Goal: Task Accomplishment & Management: Use online tool/utility

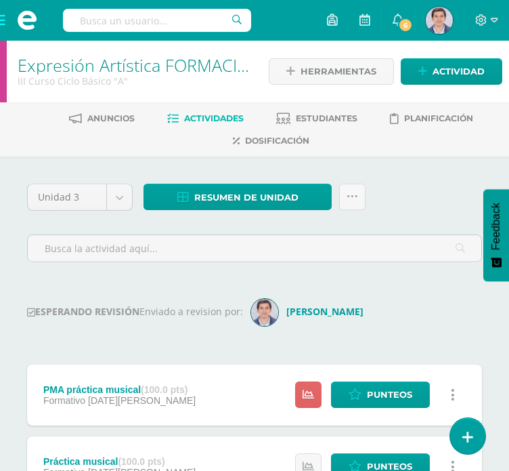
click at [6, 23] on span at bounding box center [27, 20] width 54 height 41
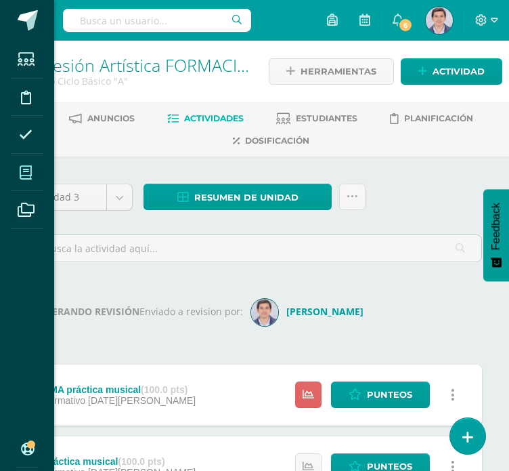
click at [28, 166] on icon at bounding box center [26, 173] width 12 height 14
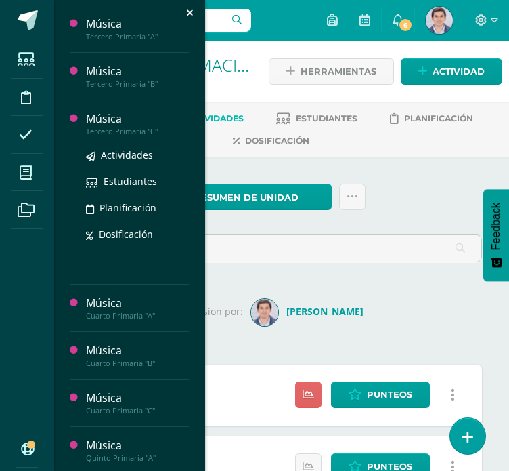
click at [152, 129] on div "Tercero Primaria "C"" at bounding box center [137, 131] width 103 height 9
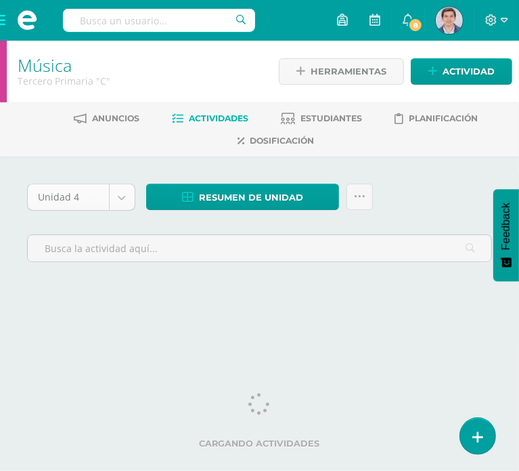
click at [124, 197] on body "Estudiantes Disciplina Asistencia Mis cursos Archivos Soporte Ayuda Reportar un…" at bounding box center [259, 163] width 519 height 326
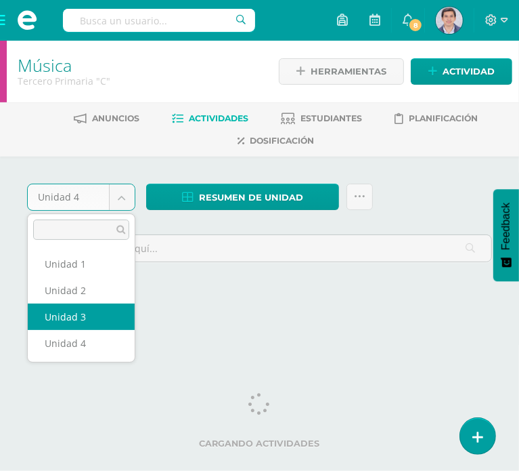
select select "Unidad 3"
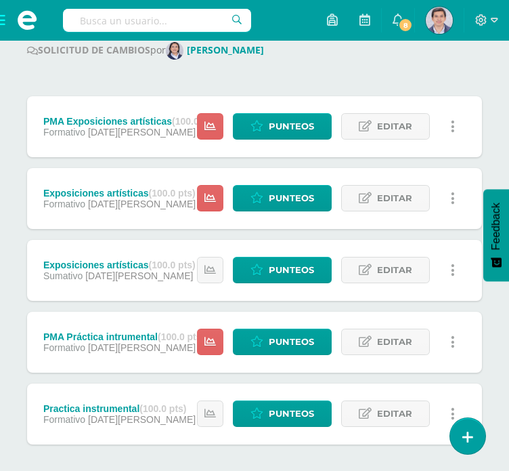
scroll to position [260, 0]
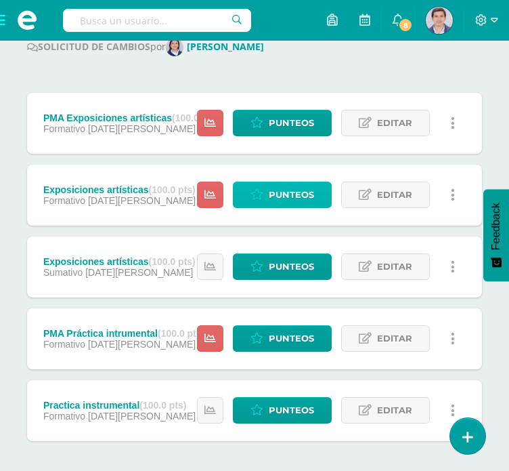
click at [296, 200] on span "Punteos" at bounding box center [291, 194] width 45 height 25
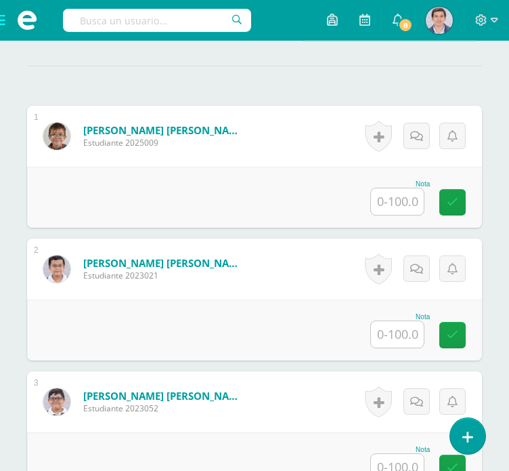
scroll to position [423, 0]
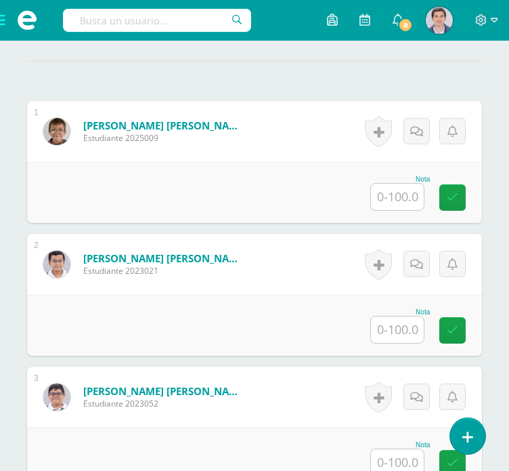
click at [401, 198] on input "text" at bounding box center [397, 196] width 53 height 26
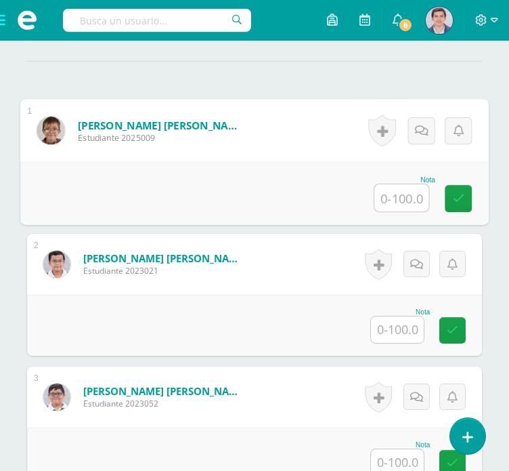
scroll to position [424, 0]
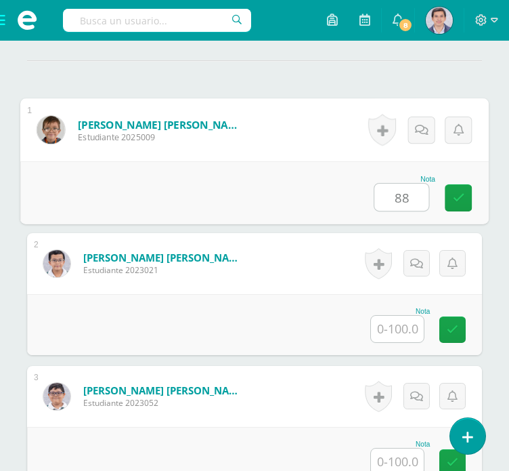
type input "8"
type input "92"
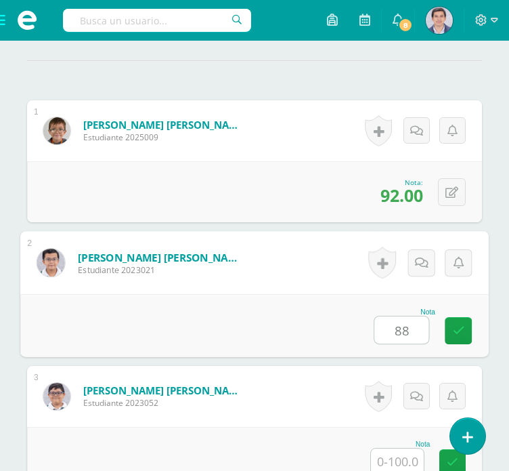
type input "88"
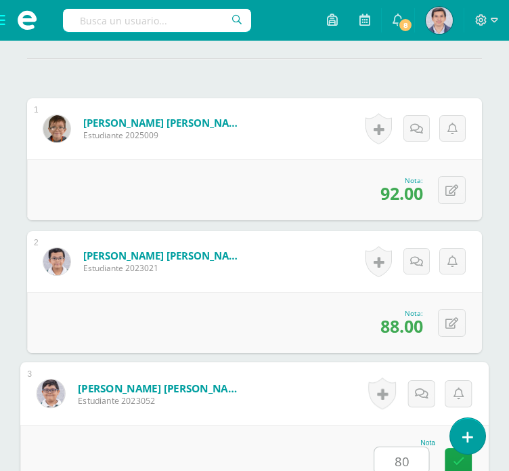
type input "80"
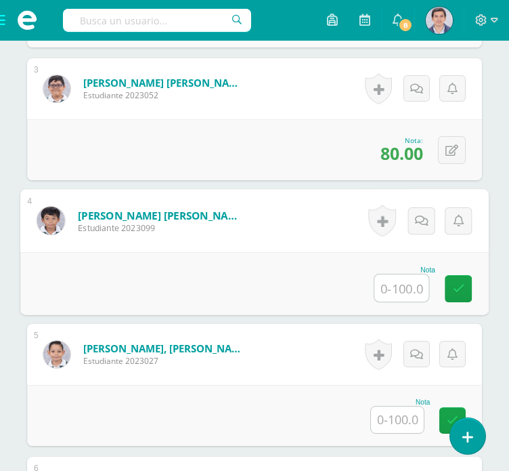
scroll to position [741, 0]
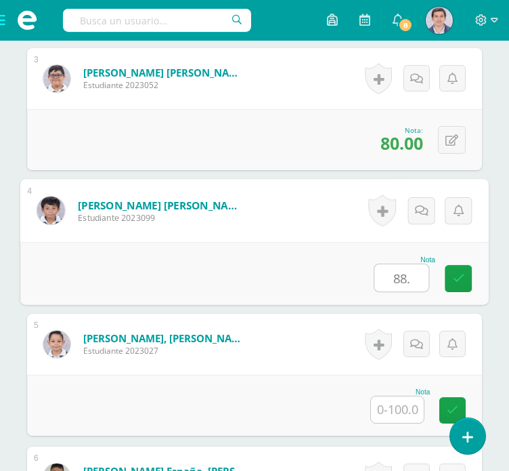
type input "88."
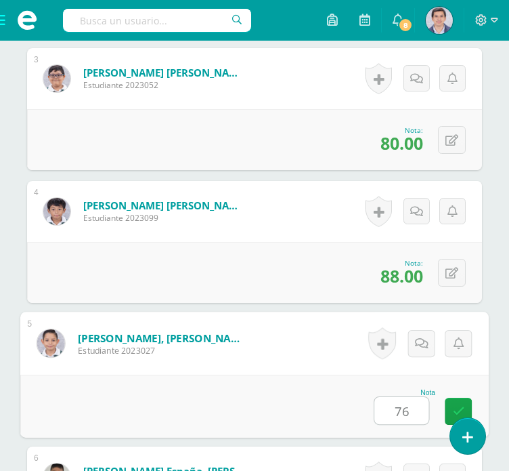
type input "76"
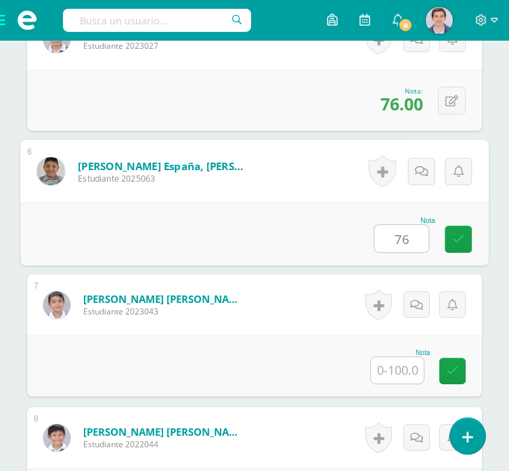
type input "76"
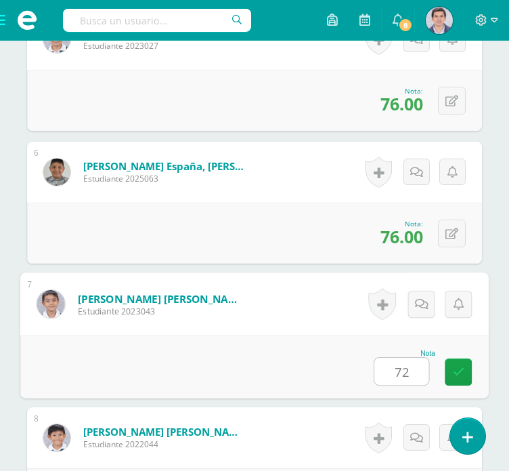
type input "72"
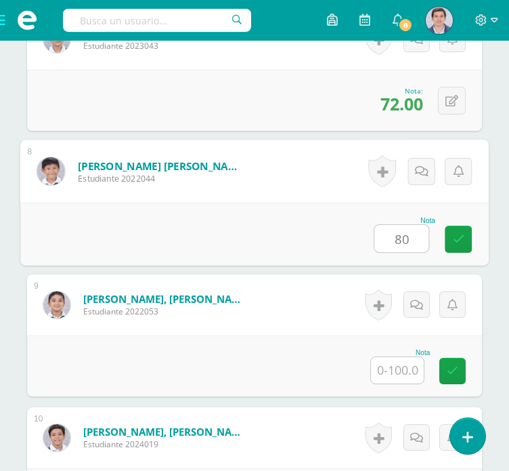
type input "80"
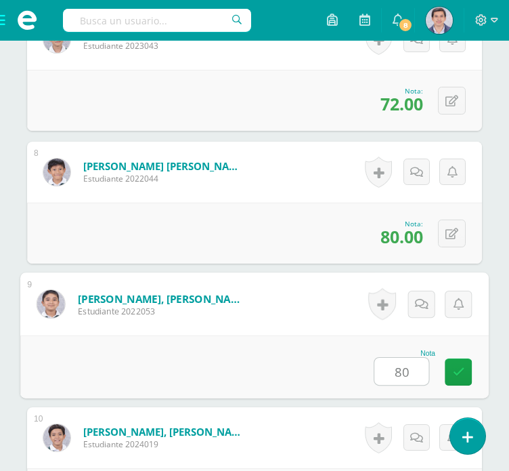
type input "80"
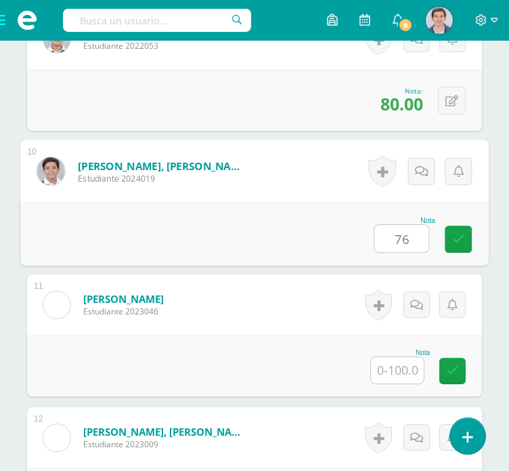
type input "76"
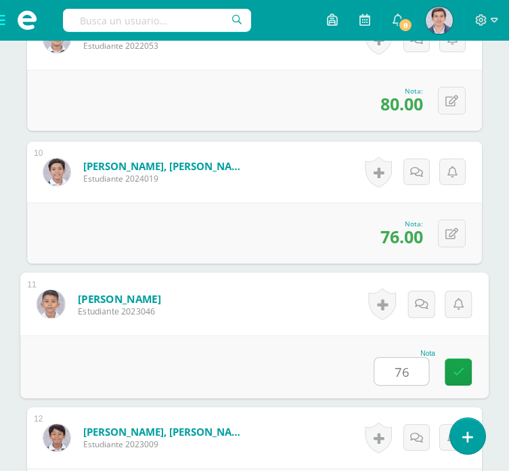
type input "76"
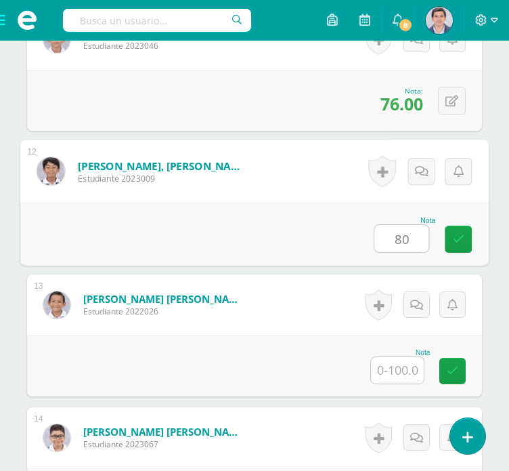
type input "80"
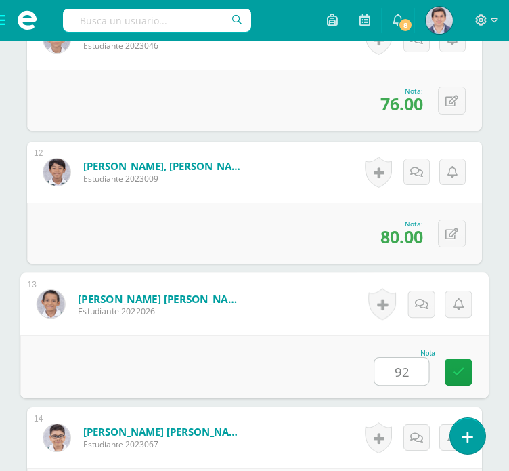
type input "92"
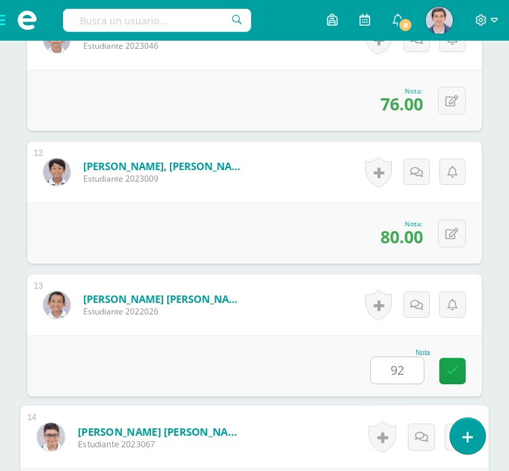
scroll to position [2107, 0]
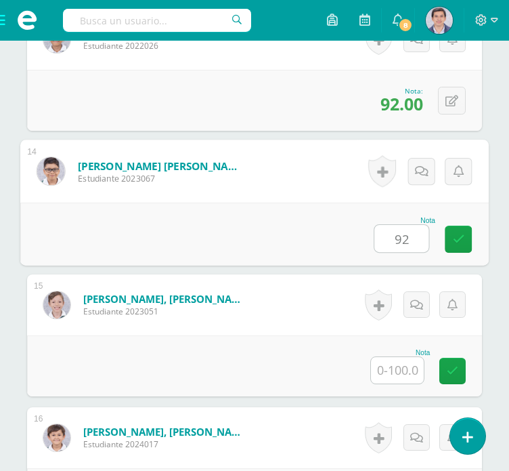
type input "92"
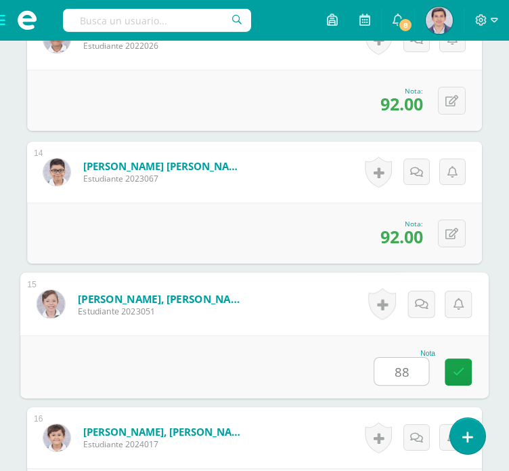
type input "88"
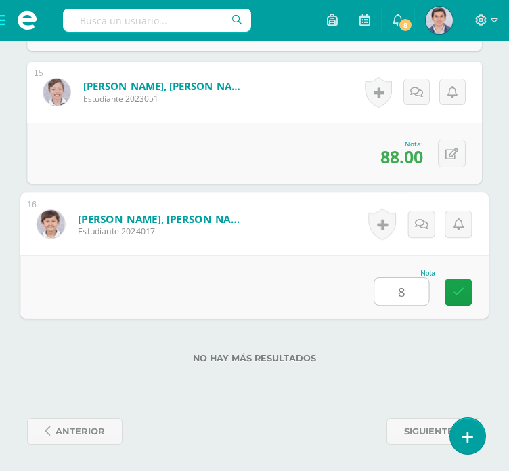
type input "80"
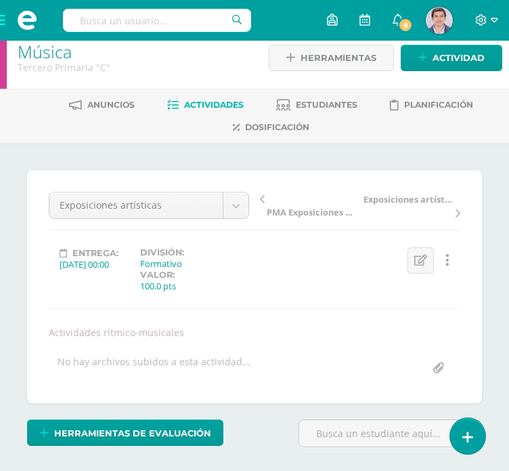
scroll to position [0, 0]
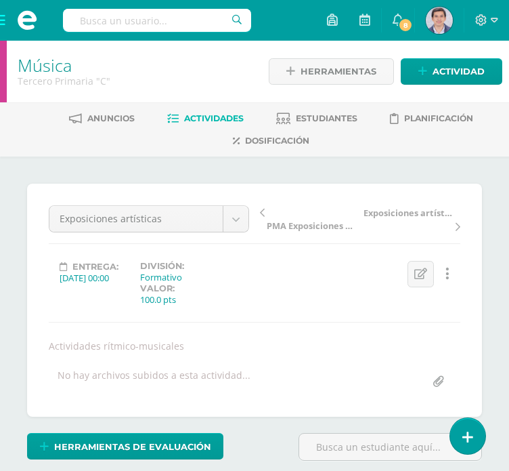
click at [0, 16] on span at bounding box center [27, 20] width 54 height 41
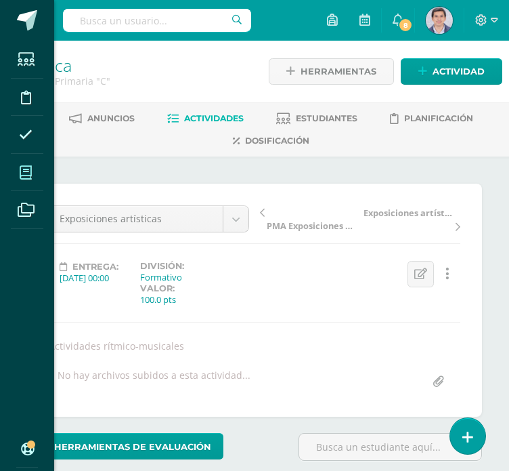
click at [14, 170] on span at bounding box center [26, 172] width 30 height 30
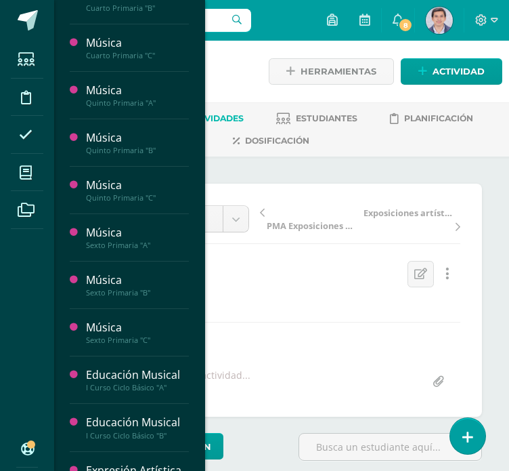
scroll to position [220, 0]
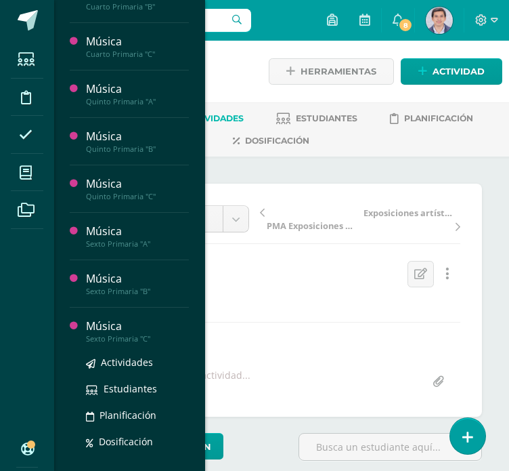
click at [122, 326] on div "Música" at bounding box center [137, 326] width 103 height 16
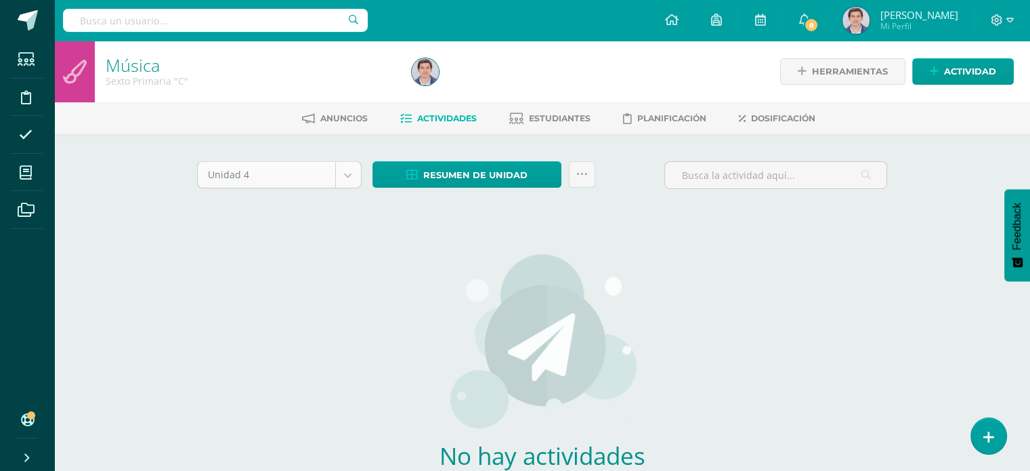
click at [358, 177] on body "Estudiantes Disciplina Asistencia Mis cursos Archivos Soporte Ayuda Reportar un…" at bounding box center [515, 291] width 1030 height 582
select select "Unidad 3"
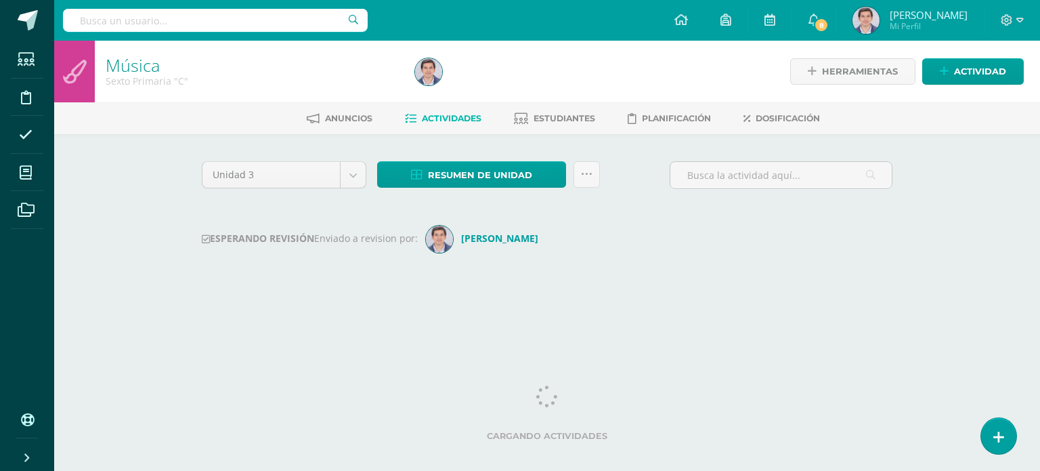
click at [1039, 226] on div "Música Sexto Primaria "C" Herramientas Detalle de asistencias Actividad Anuncio…" at bounding box center [547, 180] width 986 height 278
click at [718, 280] on div "Unidad 3 Unidad 1 Unidad 2 Unidad 3 Unidad 4 Resumen de unidad Descargar como H…" at bounding box center [546, 226] width 701 height 130
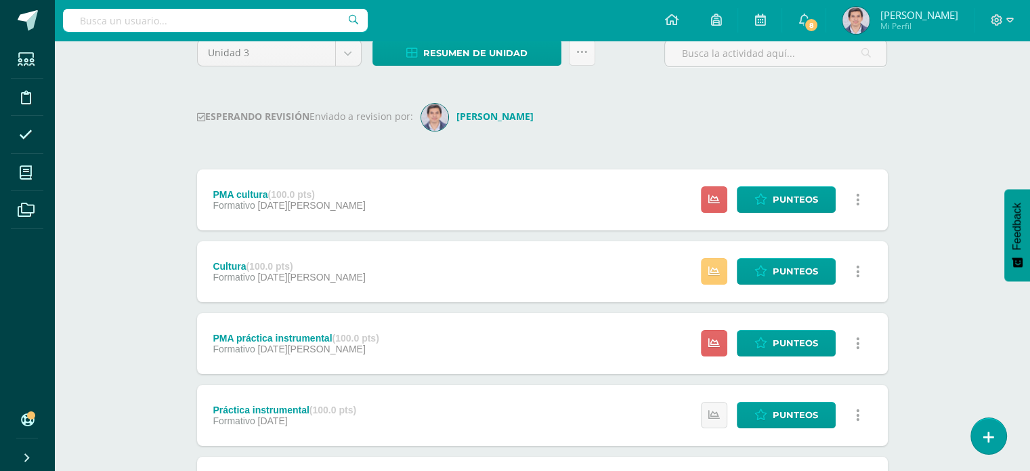
scroll to position [130, 0]
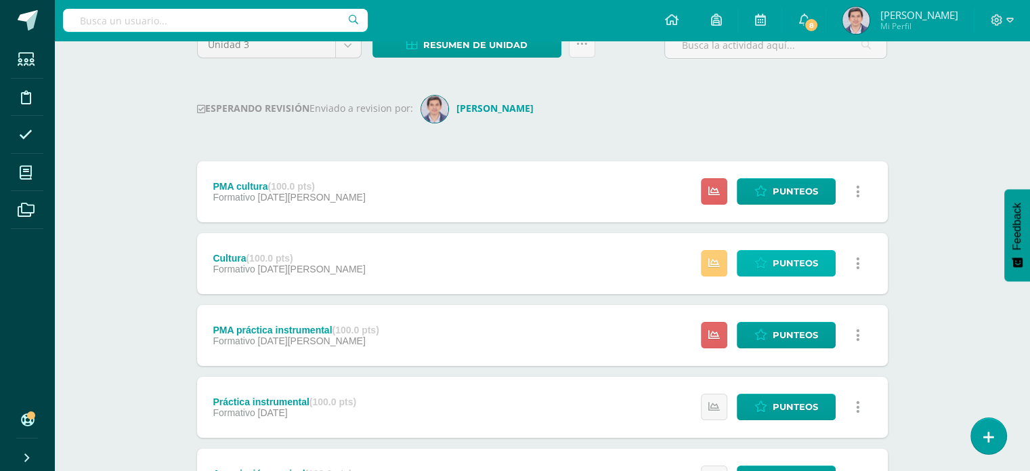
click at [816, 258] on span "Punteos" at bounding box center [794, 262] width 45 height 25
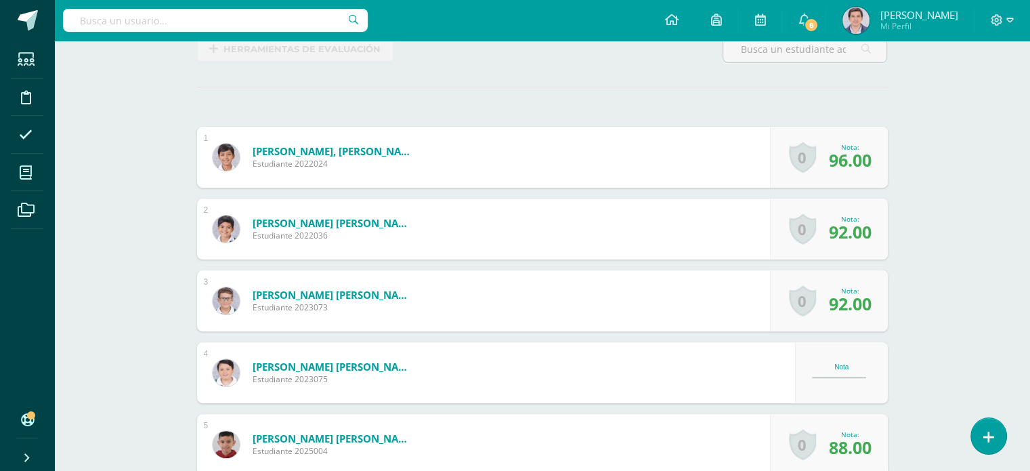
scroll to position [360, 0]
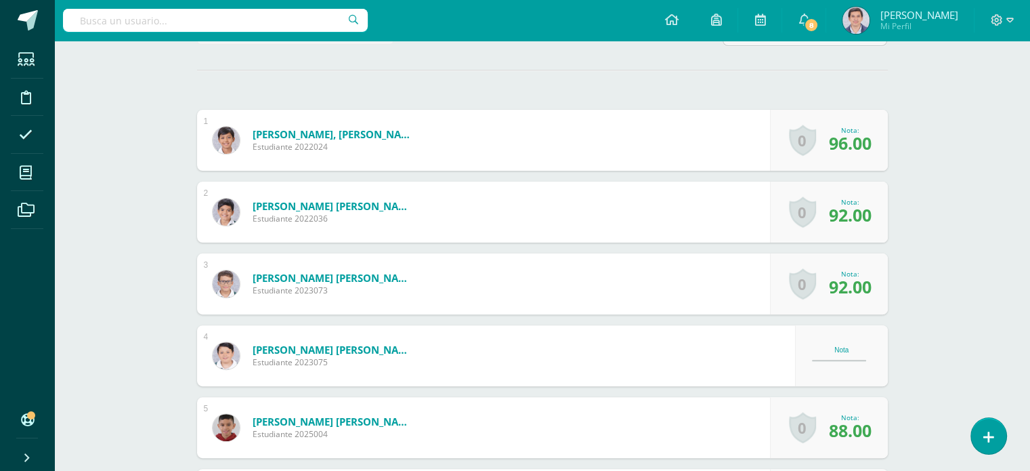
click at [829, 362] on div "Nota" at bounding box center [842, 355] width 60 height 18
click at [829, 352] on div "Nota" at bounding box center [842, 355] width 60 height 18
click at [829, 351] on div "Nota" at bounding box center [842, 355] width 60 height 18
click at [823, 343] on div "Nota" at bounding box center [841, 355] width 93 height 61
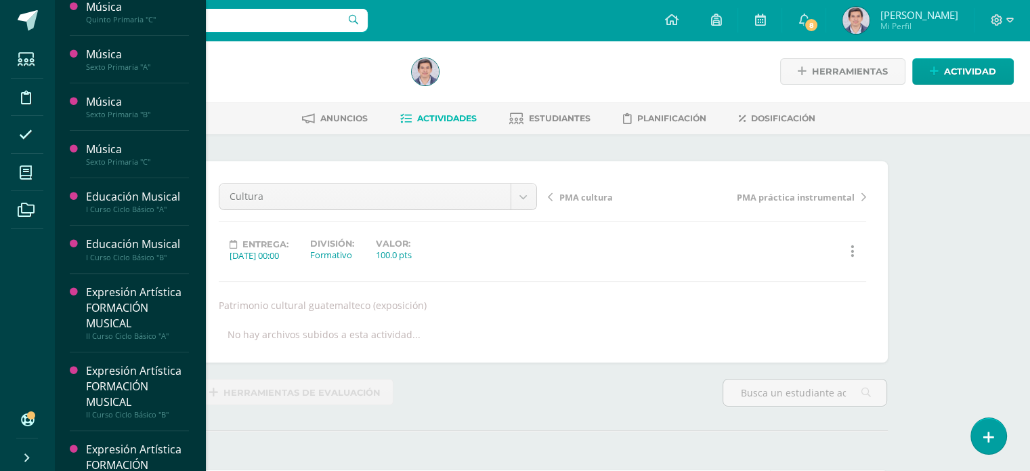
scroll to position [506, 0]
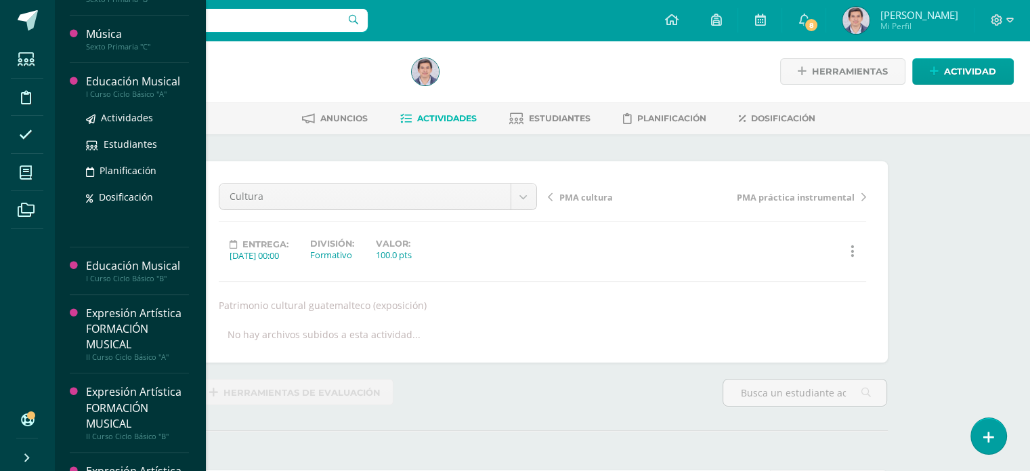
click at [130, 83] on div "Educación Musical" at bounding box center [137, 82] width 103 height 16
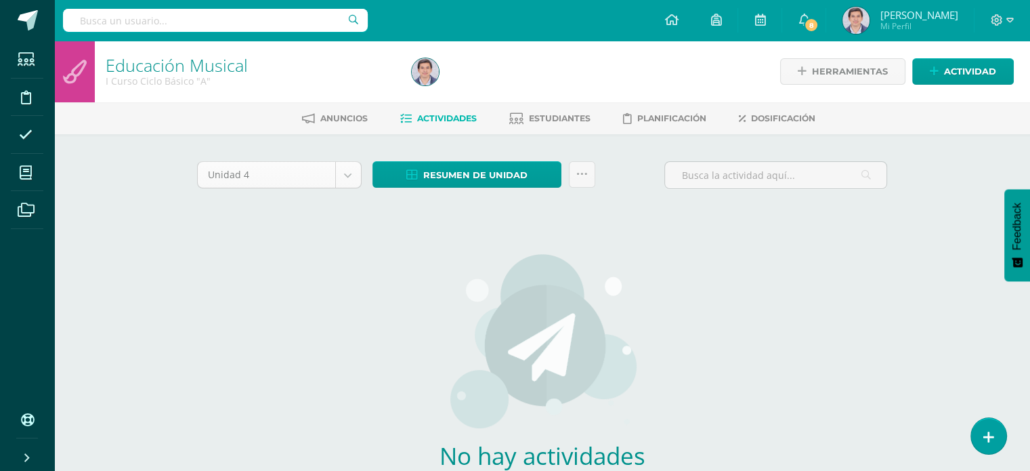
click at [354, 180] on body "Estudiantes Disciplina Asistencia Mis cursos Archivos Soporte Ayuda Reportar un…" at bounding box center [515, 291] width 1030 height 582
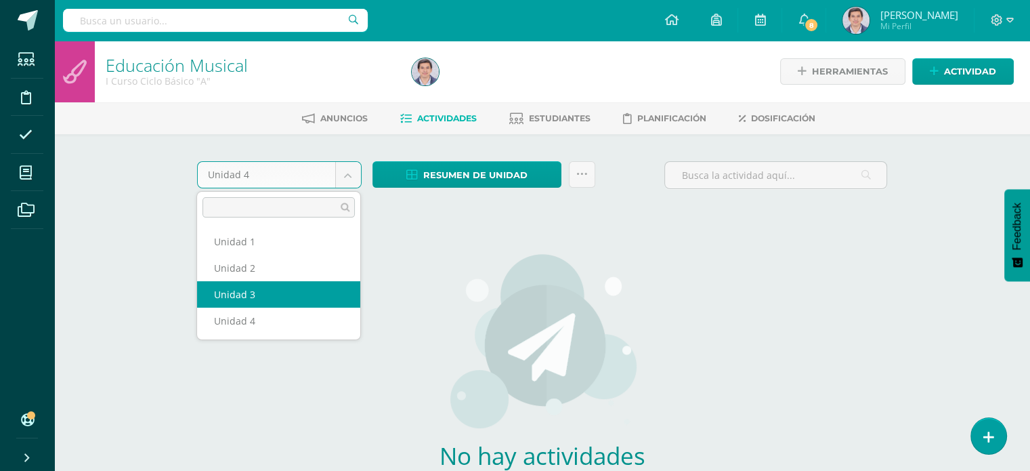
select select "Unidad 3"
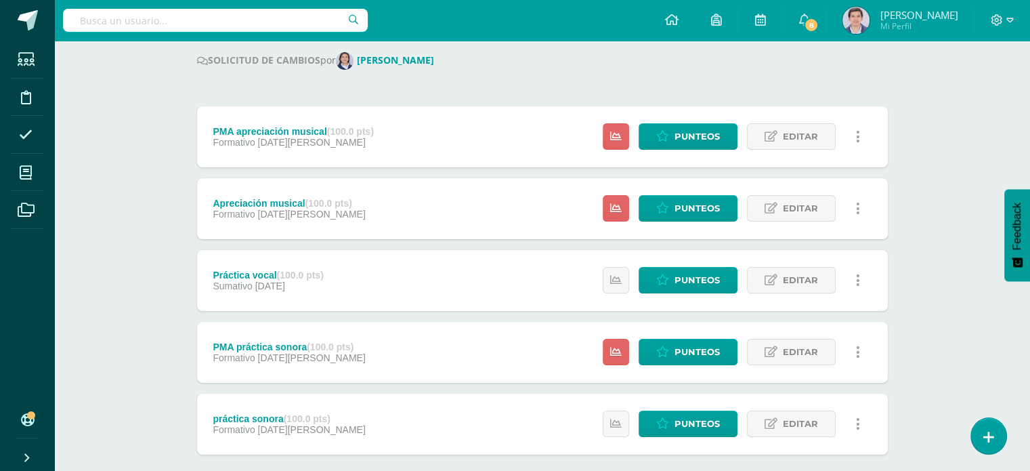
scroll to position [172, 0]
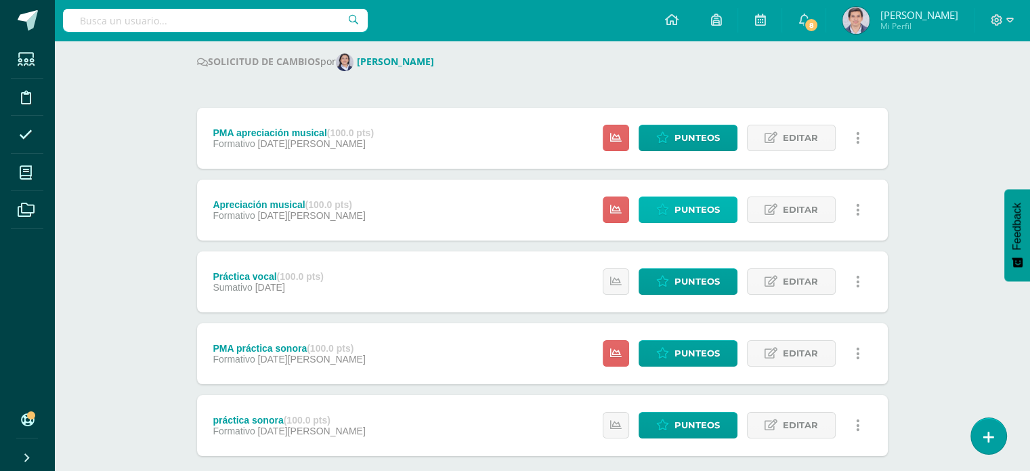
click at [682, 209] on span "Punteos" at bounding box center [696, 209] width 45 height 25
